Goal: Task Accomplishment & Management: Manage account settings

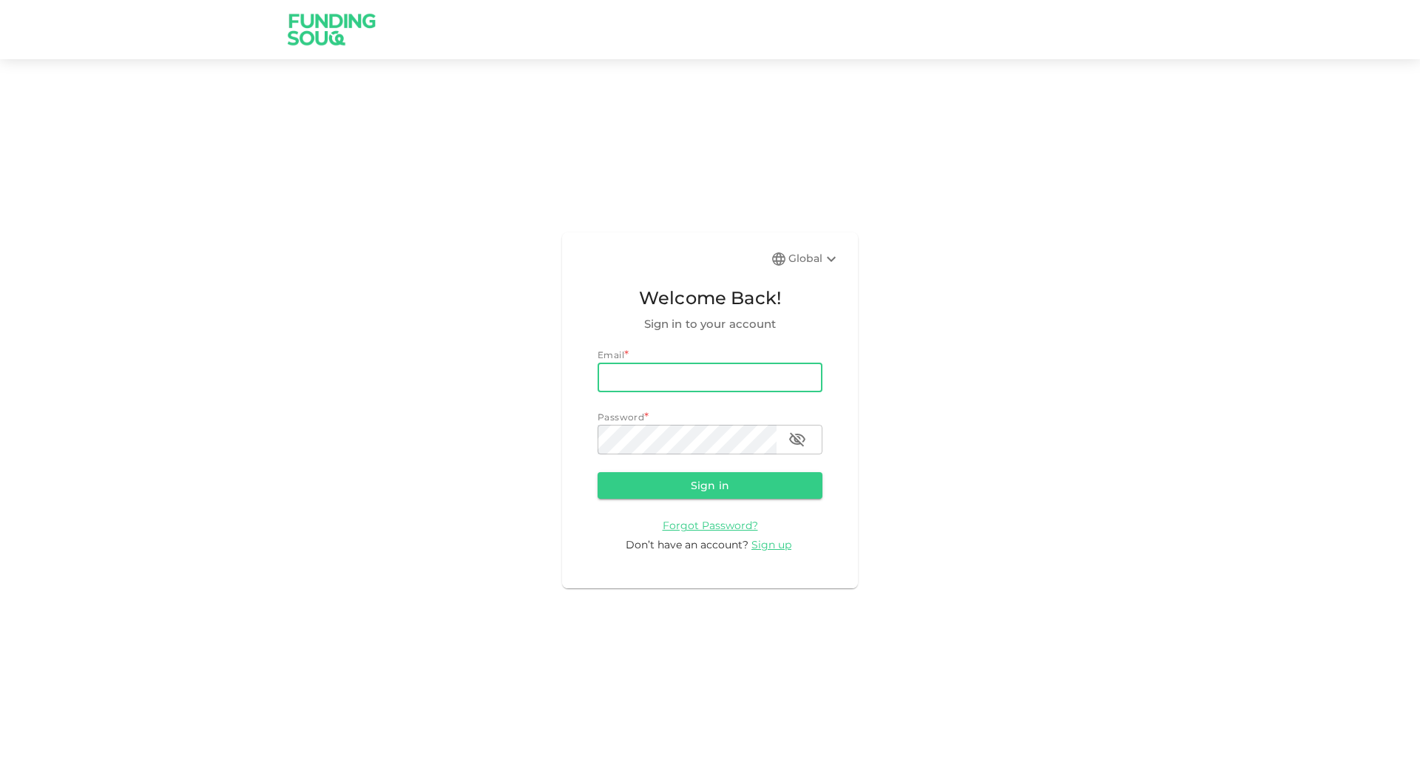
click at [672, 368] on input "email" at bounding box center [710, 377] width 225 height 30
type input "[DOMAIN_NAME][EMAIL_ADDRESS][DOMAIN_NAME]"
click at [598, 472] on button "Sign in" at bounding box center [710, 485] width 225 height 27
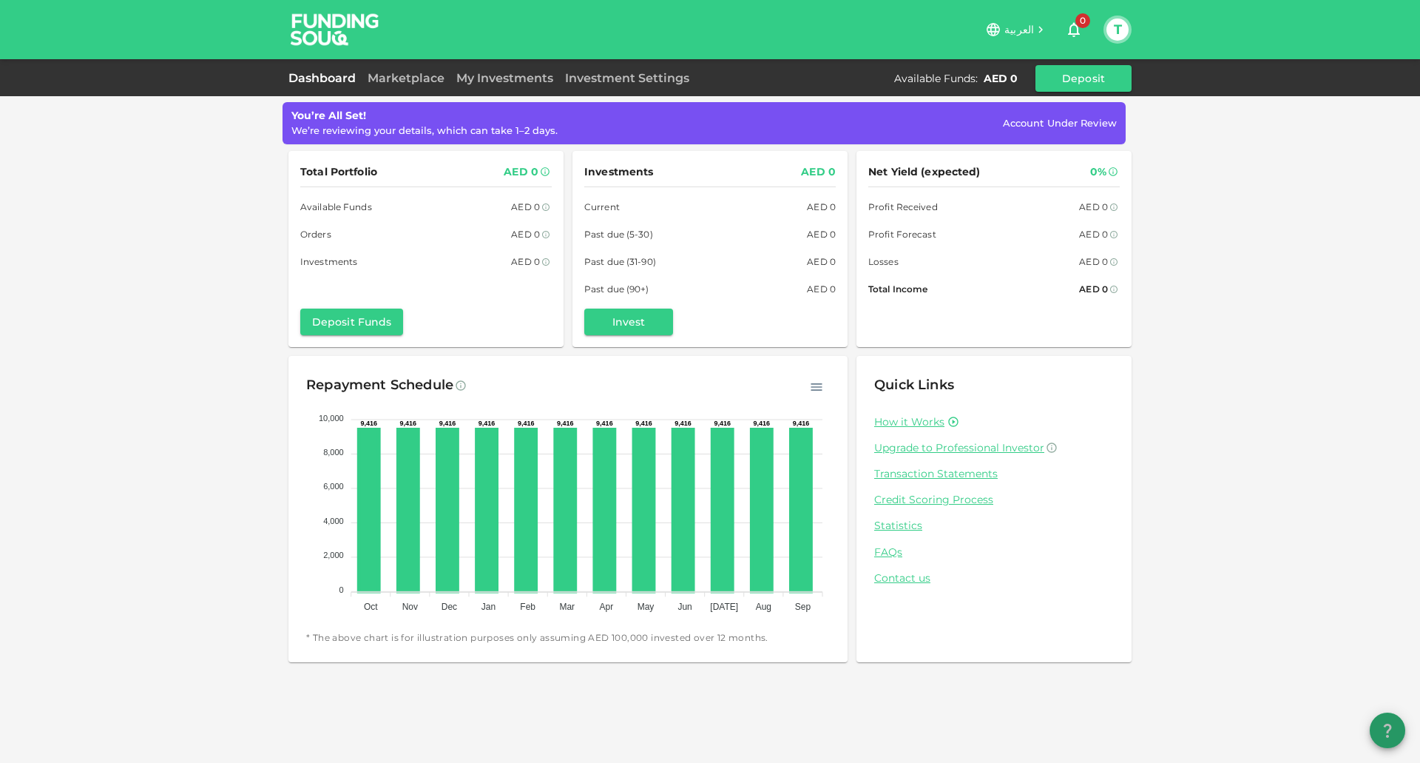
click at [1388, 742] on button "question" at bounding box center [1388, 730] width 36 height 36
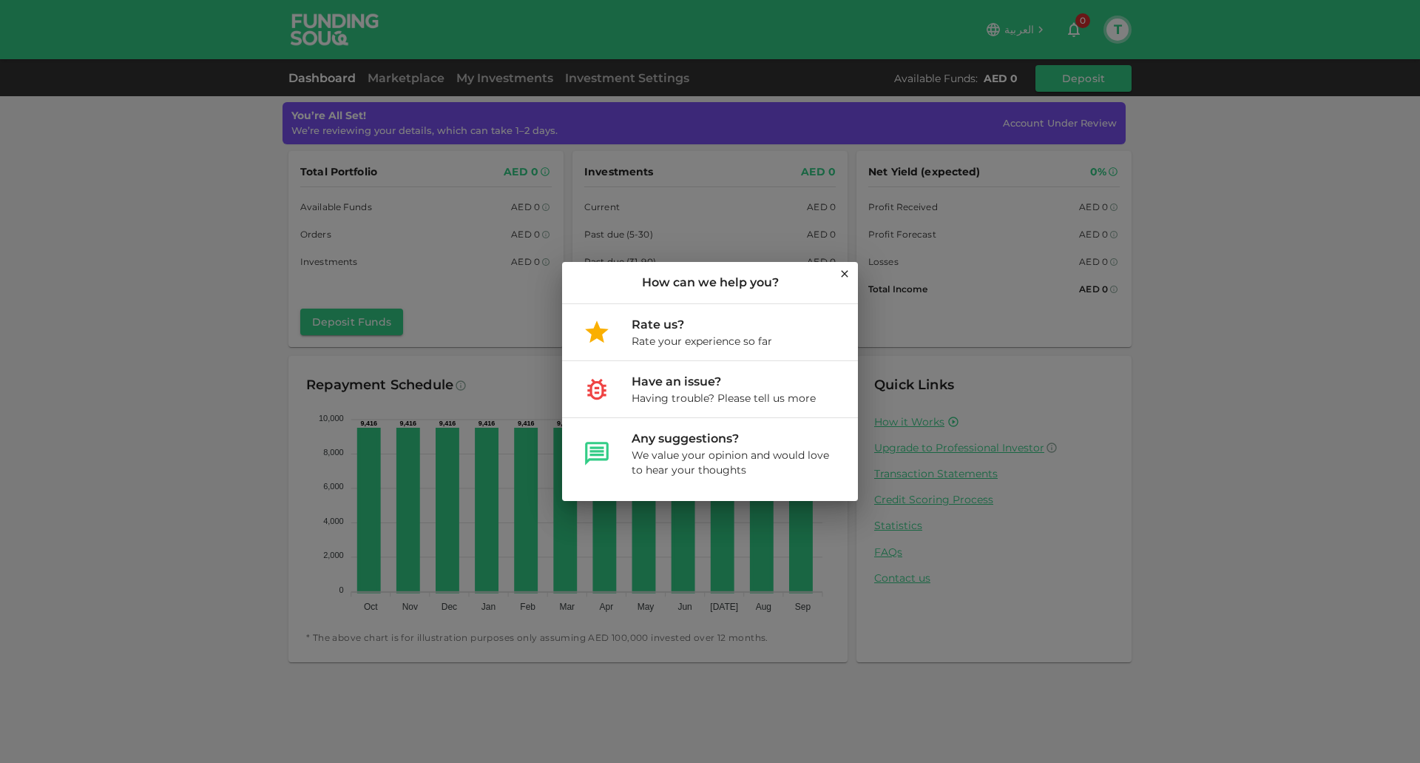
click at [1155, 478] on div "How can we help you? Rate us? Rate your experience so far Have an issue? Having…" at bounding box center [710, 381] width 1420 height 763
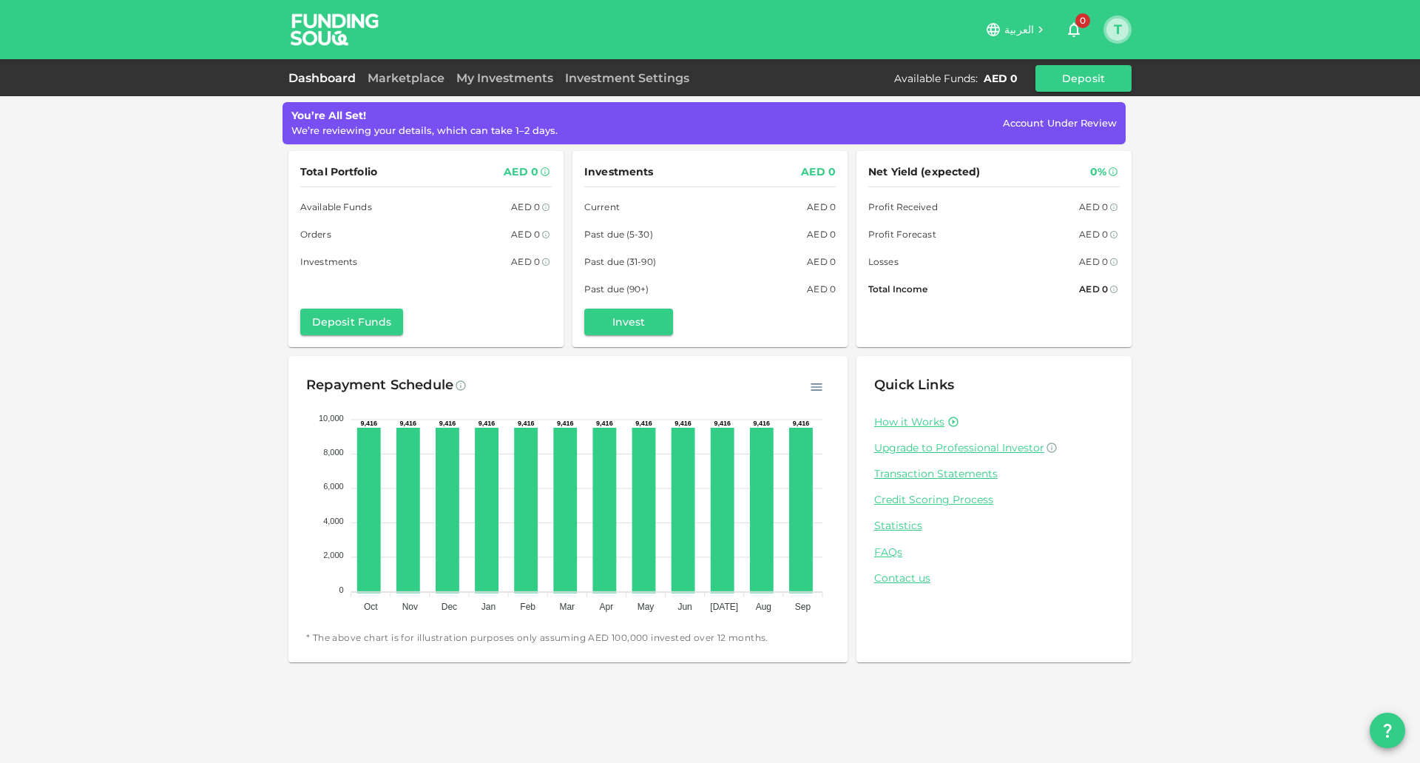
click at [1123, 35] on button "T" at bounding box center [1118, 29] width 22 height 22
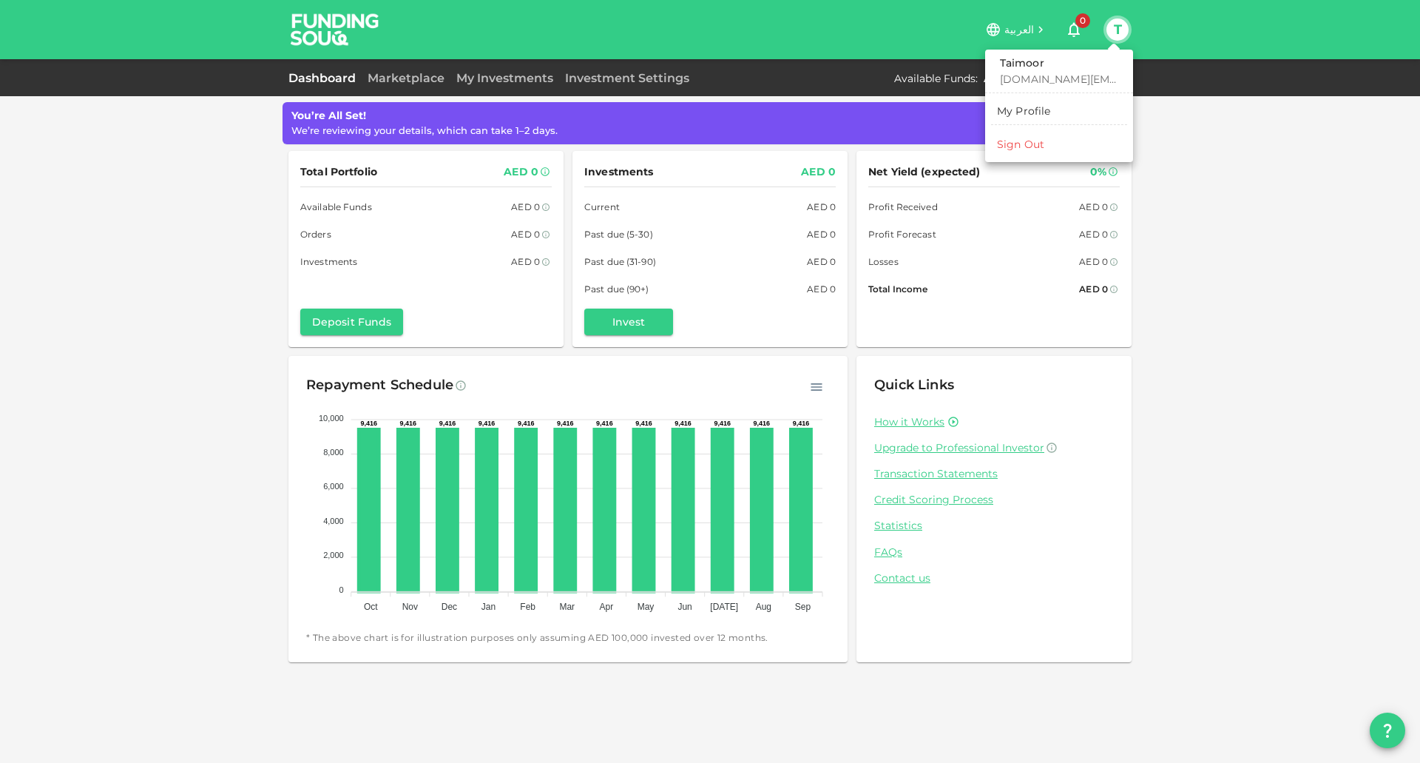
click at [596, 90] on div at bounding box center [710, 381] width 1420 height 763
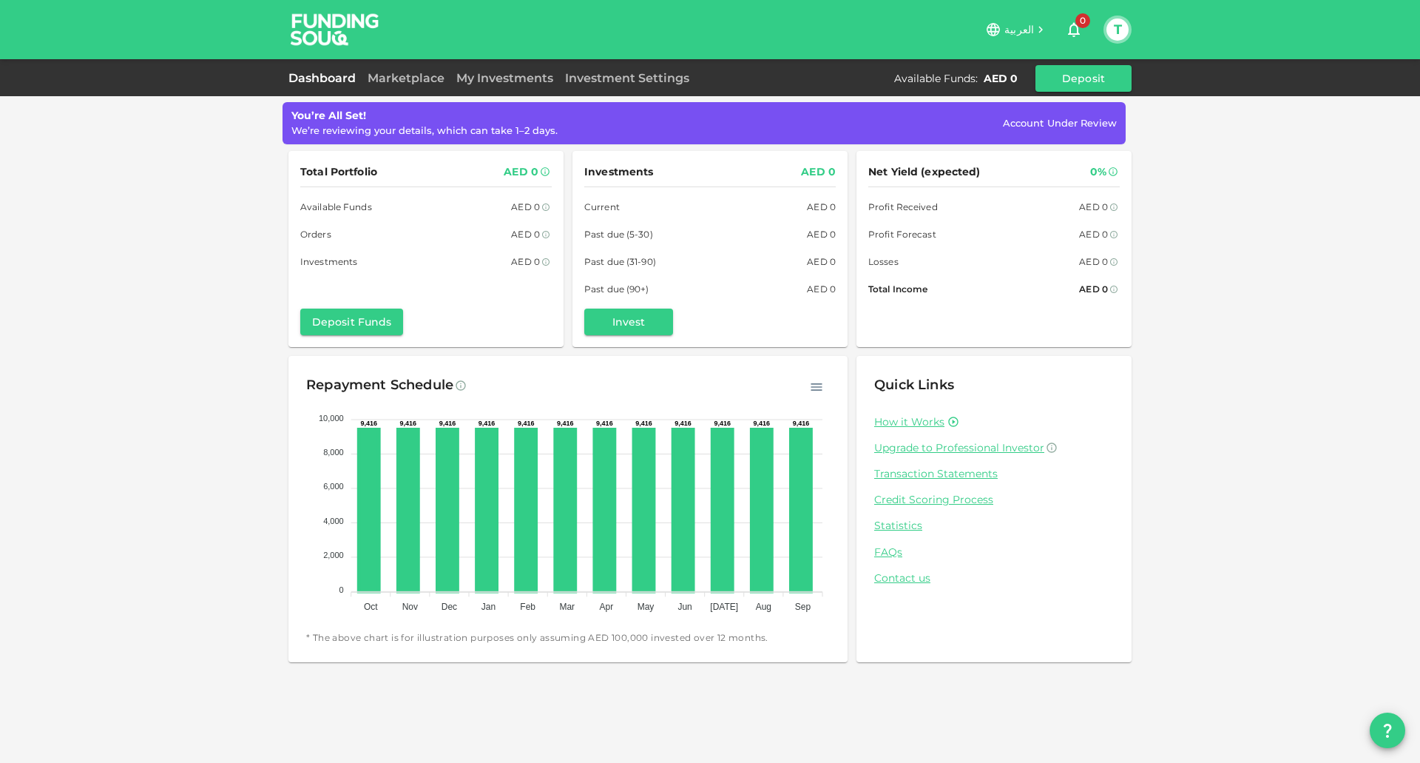
click at [610, 78] on link "Investment Settings" at bounding box center [627, 78] width 136 height 14
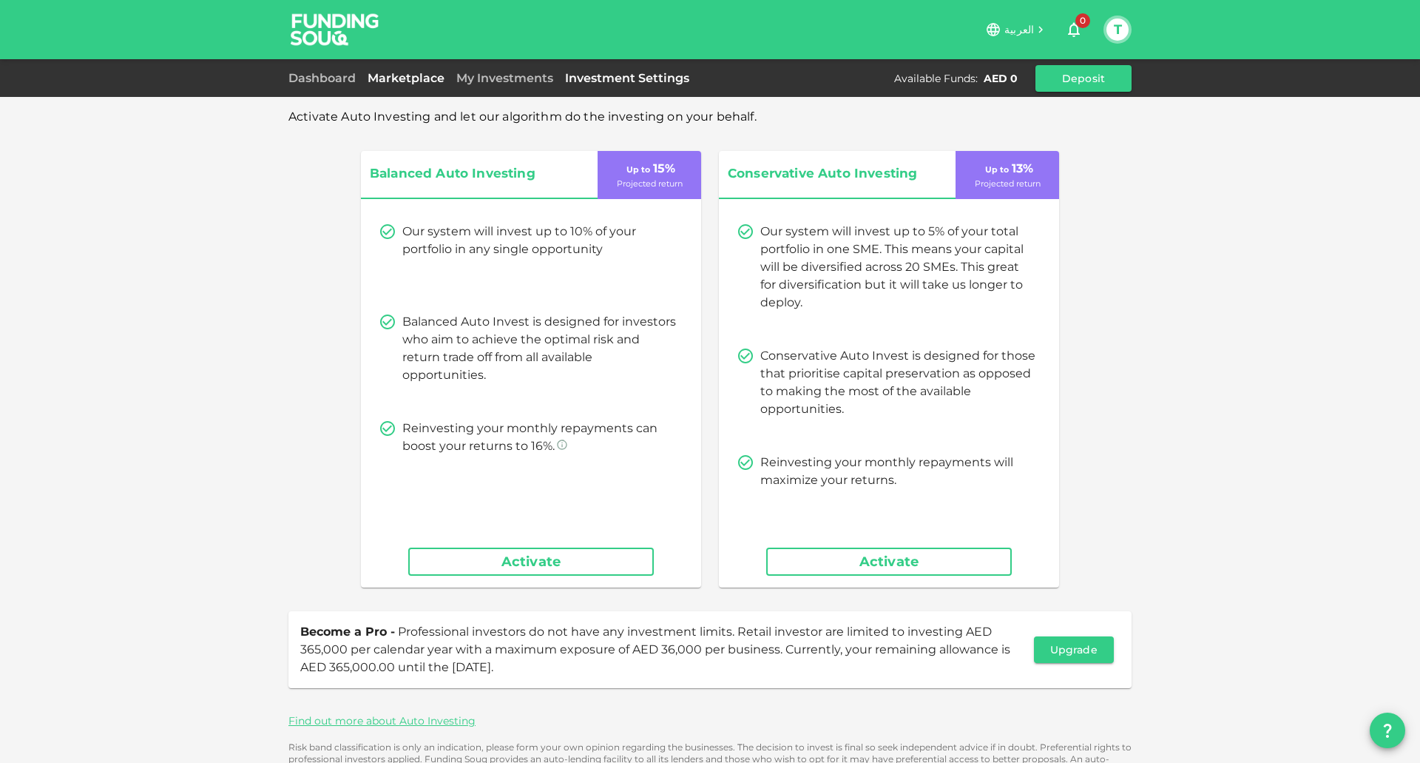
click at [394, 74] on link "Marketplace" at bounding box center [406, 78] width 89 height 14
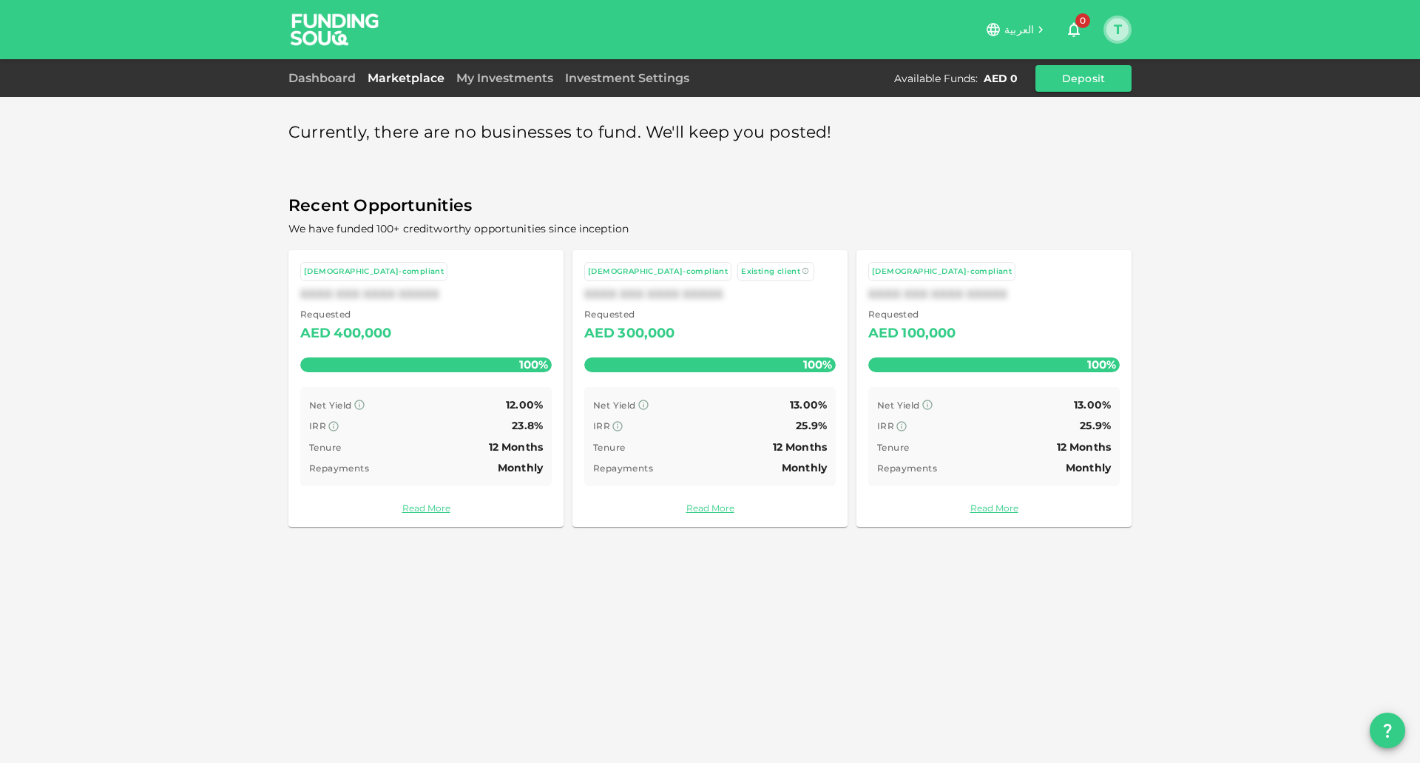
click at [1121, 21] on button "T" at bounding box center [1118, 29] width 22 height 22
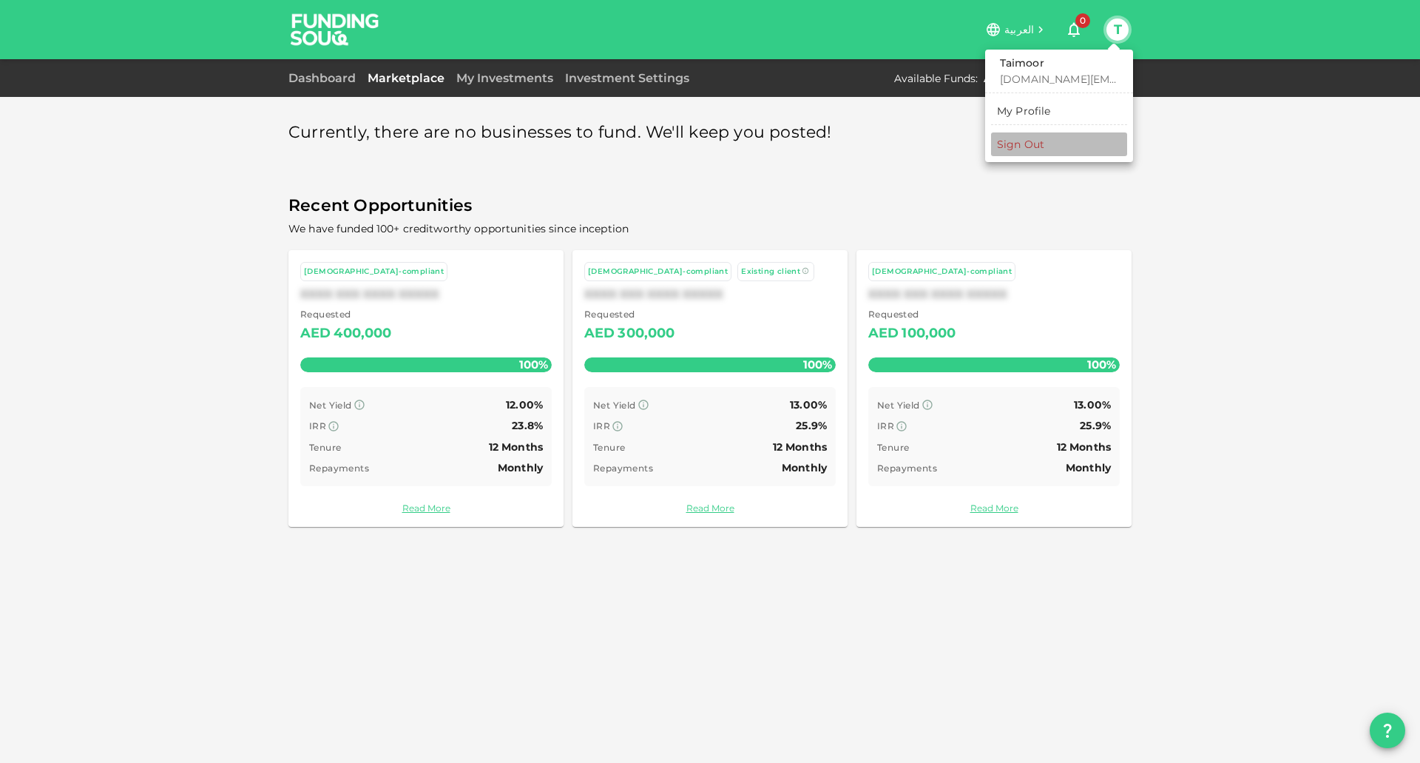
click at [1025, 149] on div "Sign Out" at bounding box center [1020, 144] width 47 height 15
